Goal: Task Accomplishment & Management: Use online tool/utility

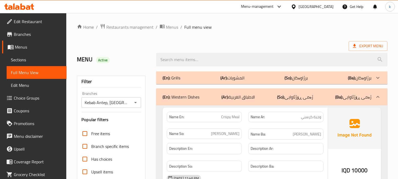
scroll to position [267, 0]
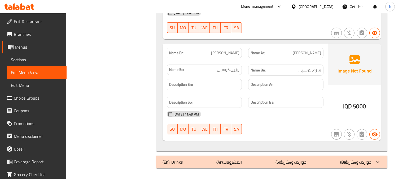
click at [21, 5] on icon at bounding box center [22, 6] width 5 height 6
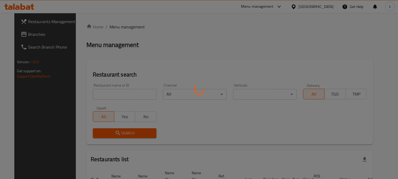
scroll to position [33, 0]
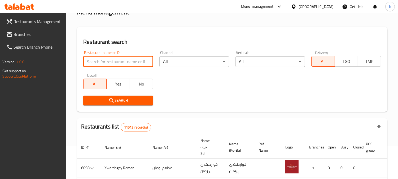
click at [112, 59] on input "search" at bounding box center [118, 61] width 70 height 11
paste input "777321"
type input "777321"
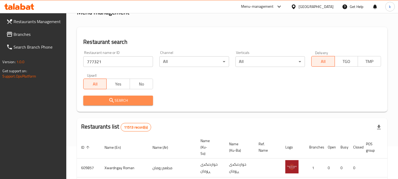
click at [109, 100] on icon "submit" at bounding box center [112, 100] width 6 height 6
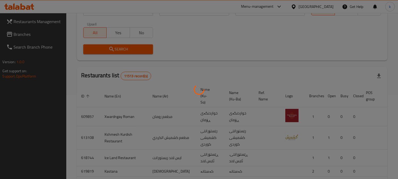
scroll to position [44, 0]
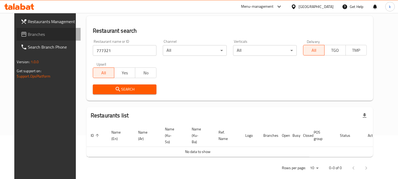
click at [28, 32] on span "Branches" at bounding box center [52, 34] width 49 height 6
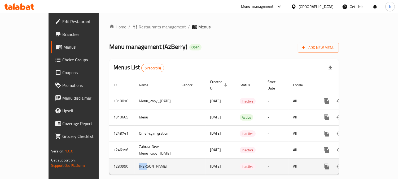
drag, startPoint x: 122, startPoint y: 160, endPoint x: 106, endPoint y: 161, distance: 16.5
click at [135, 161] on td "Omer" at bounding box center [156, 166] width 42 height 16
copy td "Omer"
click at [354, 164] on icon "enhanced table" at bounding box center [352, 166] width 4 height 5
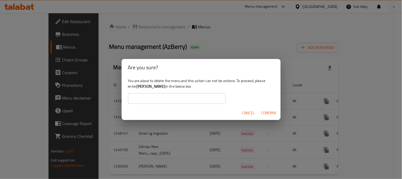
click at [169, 95] on input "text" at bounding box center [177, 98] width 98 height 11
paste input "Omer"
type input "Omer"
click at [267, 108] on button "Confirm" at bounding box center [268, 113] width 19 height 10
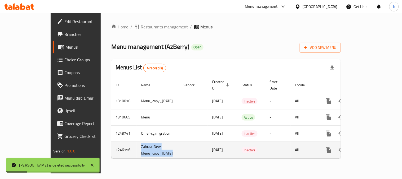
drag, startPoint x: 161, startPoint y: 145, endPoint x: 107, endPoint y: 140, distance: 54.1
click at [111, 141] on tr "1246156 Zahraa-New Menu_copy_27/08/2024 27/08/2024 Inactive - All" at bounding box center [244, 149] width 266 height 17
copy td "Zahraa-New Menu_copy_27/08/2024"
click at [356, 148] on icon "enhanced table" at bounding box center [355, 150] width 4 height 5
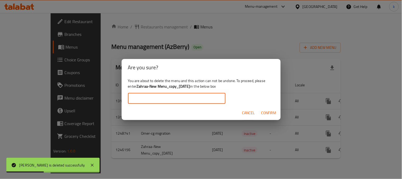
click at [183, 100] on input "text" at bounding box center [177, 98] width 98 height 11
paste input "Zahraa-New Menu_copy_27/08/2024"
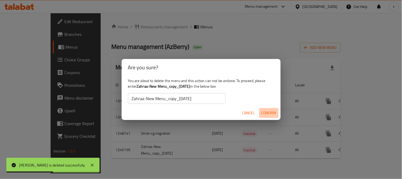
click at [268, 113] on span "Confirm" at bounding box center [269, 113] width 15 height 7
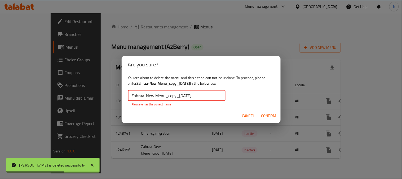
click at [207, 93] on input "Zahraa-New Menu_copy_27/08/2024" at bounding box center [177, 95] width 98 height 11
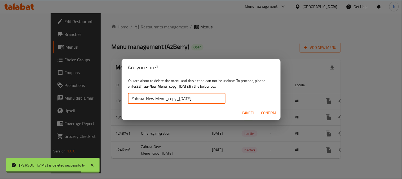
type input "Zahraa-New Menu_copy_27/08/2024"
click at [267, 112] on span "Confirm" at bounding box center [269, 113] width 15 height 7
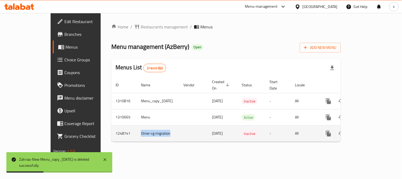
drag, startPoint x: 138, startPoint y: 128, endPoint x: 107, endPoint y: 128, distance: 31.3
click at [137, 128] on td "Omer-cg migration" at bounding box center [158, 133] width 42 height 16
copy td "Omer-cg migration"
click at [358, 130] on icon "enhanced table" at bounding box center [354, 133] width 6 height 6
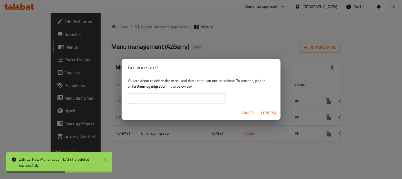
click at [173, 102] on input "text" at bounding box center [177, 98] width 98 height 11
paste input "Omer-cg migration"
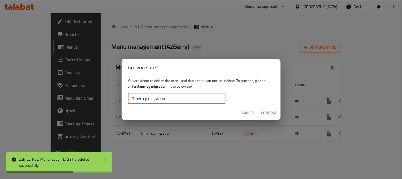
type input "Omer-cg migration"
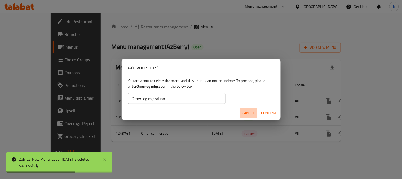
click at [256, 115] on button "Cancel" at bounding box center [248, 113] width 17 height 10
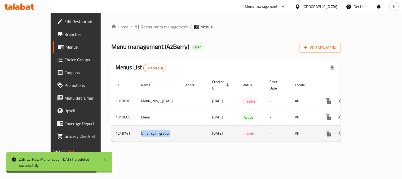
drag, startPoint x: 149, startPoint y: 125, endPoint x: 106, endPoint y: 126, distance: 43.5
click at [137, 126] on td "Omer-cg migration" at bounding box center [158, 133] width 42 height 16
copy td "Omer-cg migration"
click at [358, 130] on icon "enhanced table" at bounding box center [354, 133] width 6 height 6
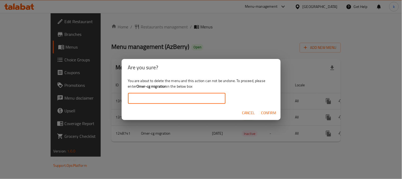
click at [157, 103] on input "text" at bounding box center [177, 98] width 98 height 11
paste input "Omer-cg migration"
type input "Omer-cg migration"
click at [273, 110] on span "Confirm" at bounding box center [269, 113] width 15 height 7
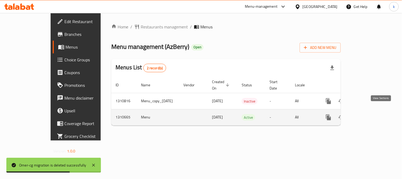
click at [370, 114] on icon "enhanced table" at bounding box center [367, 117] width 6 height 6
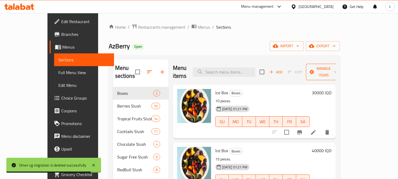
click at [337, 68] on span "Manage items" at bounding box center [323, 71] width 27 height 13
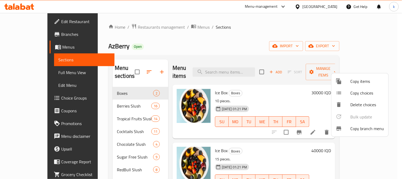
click at [350, 126] on div at bounding box center [343, 128] width 15 height 6
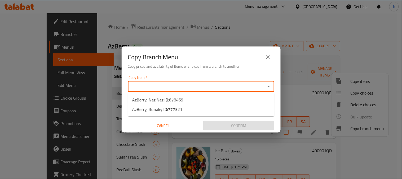
click at [136, 87] on input "Copy from   *" at bounding box center [197, 86] width 135 height 7
click at [149, 99] on span "AzBerry, Naz Naz ID: 678469" at bounding box center [157, 100] width 51 height 6
type input "AzBerry, Naz Naz"
click at [166, 107] on input "Copy to   *" at bounding box center [197, 106] width 135 height 7
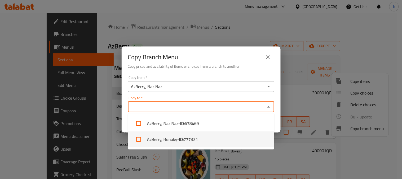
click at [168, 136] on li "AzBerry, Runaky - ID: 777321" at bounding box center [201, 139] width 146 height 16
checkbox input "true"
click at [246, 163] on div "Copy Branch Menu Copy prices and availability of items or choices from a branch…" at bounding box center [201, 89] width 402 height 179
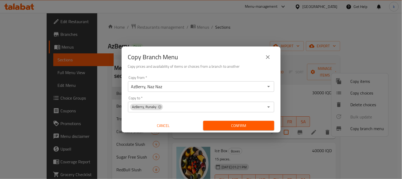
click at [234, 125] on span "Confirm" at bounding box center [239, 125] width 63 height 7
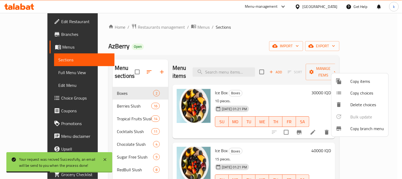
click at [25, 71] on div at bounding box center [201, 89] width 402 height 179
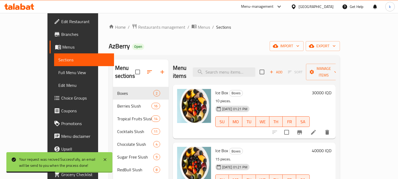
click at [58, 73] on span "Full Menu View" at bounding box center [83, 72] width 51 height 6
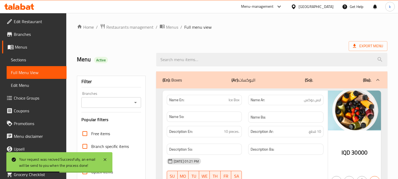
click at [115, 105] on input "Branches" at bounding box center [107, 102] width 48 height 7
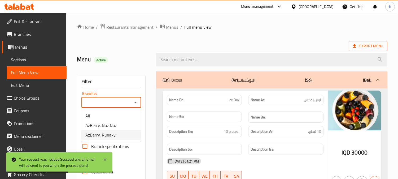
click at [114, 133] on span "AzBerry, Runaky" at bounding box center [100, 135] width 30 height 6
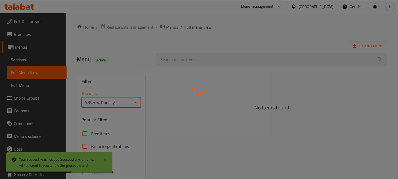
type input "AzBerry, Runaky"
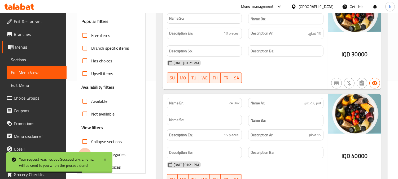
scroll to position [147, 0]
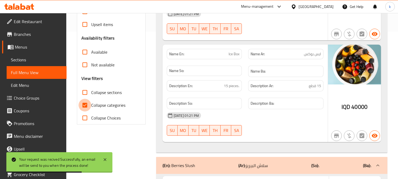
click at [84, 105] on input "Collapse categories" at bounding box center [85, 105] width 13 height 13
checkbox input "false"
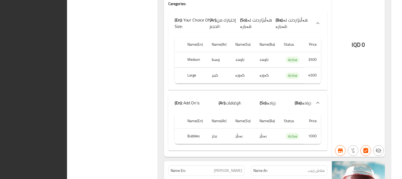
scroll to position [0, 0]
